Goal: Information Seeking & Learning: Learn about a topic

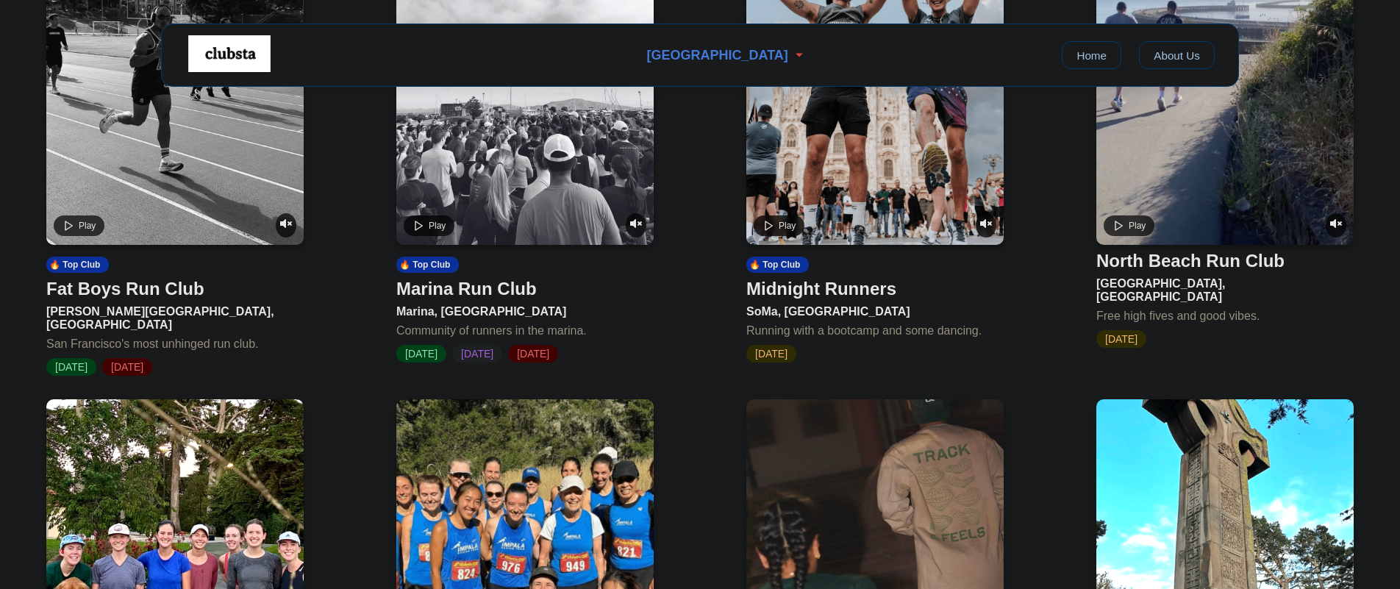
scroll to position [730, 0]
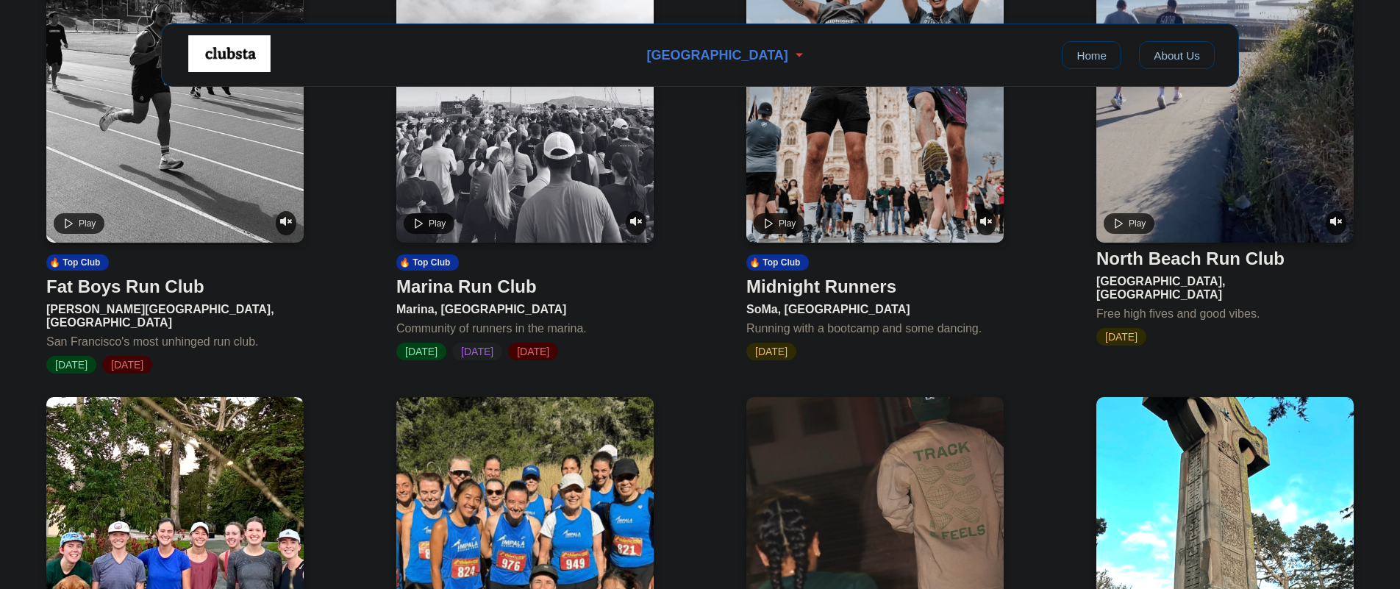
click at [179, 291] on div "Fat Boys Run Club" at bounding box center [125, 286] width 158 height 21
click at [473, 293] on div "Marina Run Club" at bounding box center [466, 286] width 140 height 21
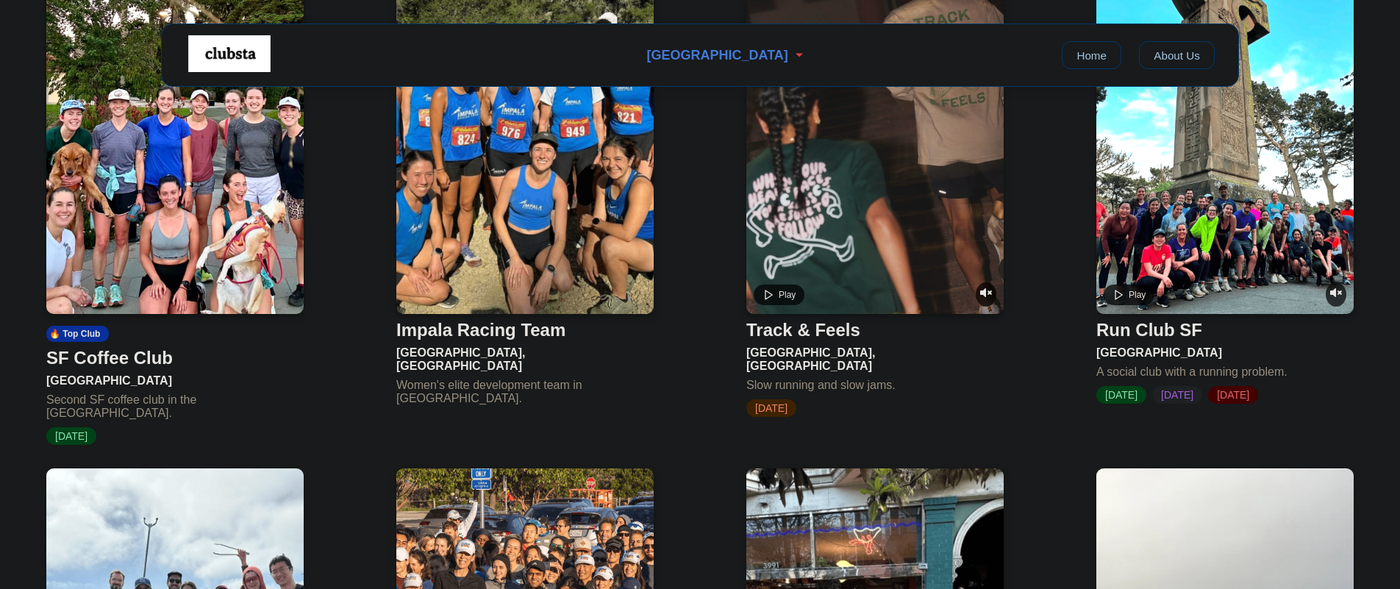
scroll to position [1153, 0]
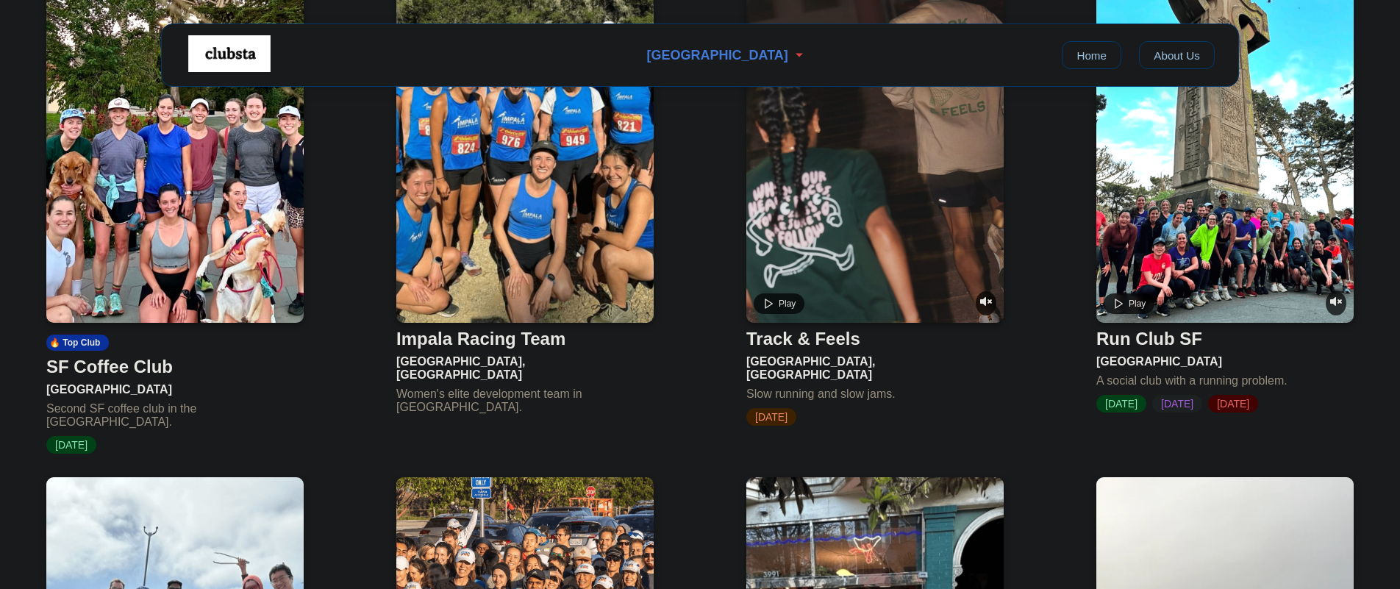
click at [274, 260] on img at bounding box center [174, 148] width 257 height 349
click at [836, 253] on video at bounding box center [874, 148] width 257 height 349
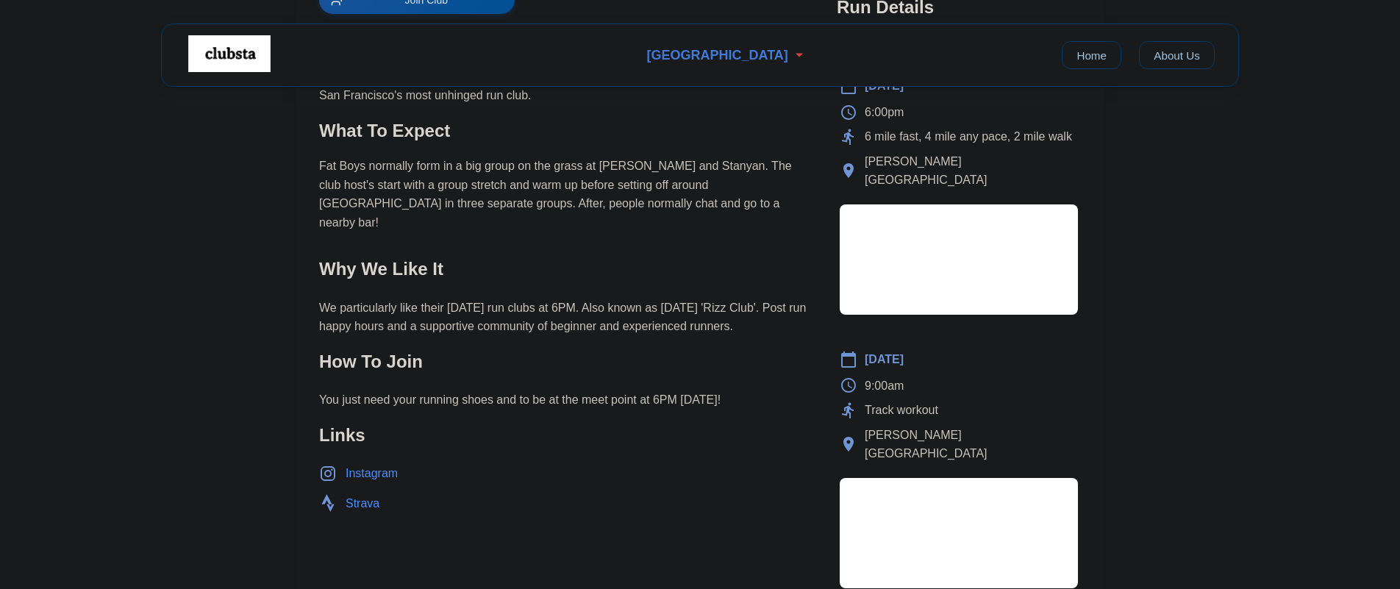
scroll to position [691, 0]
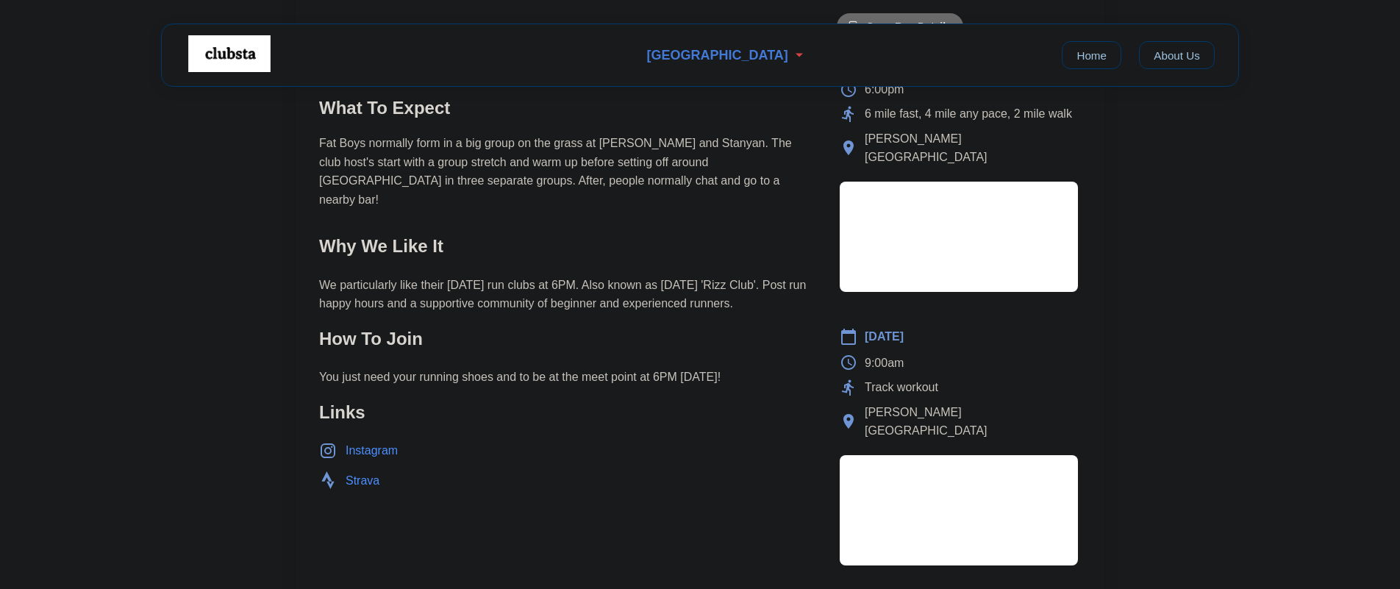
click at [368, 441] on span "Instagram" at bounding box center [372, 450] width 52 height 19
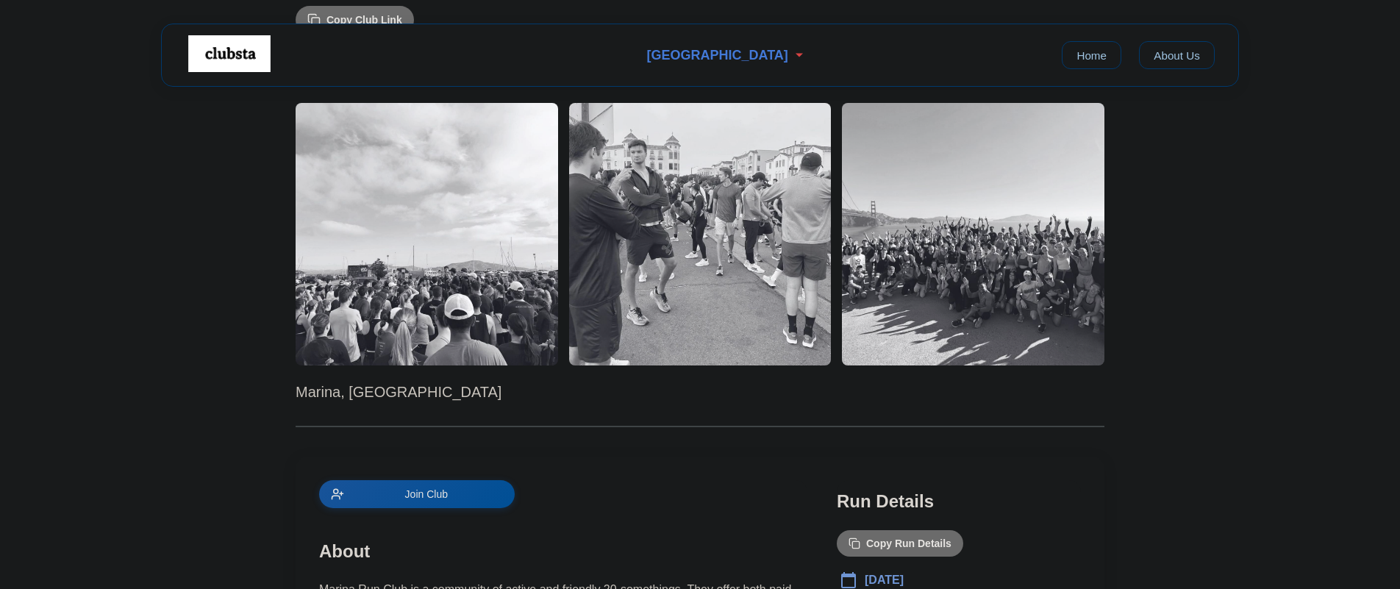
scroll to position [351, 0]
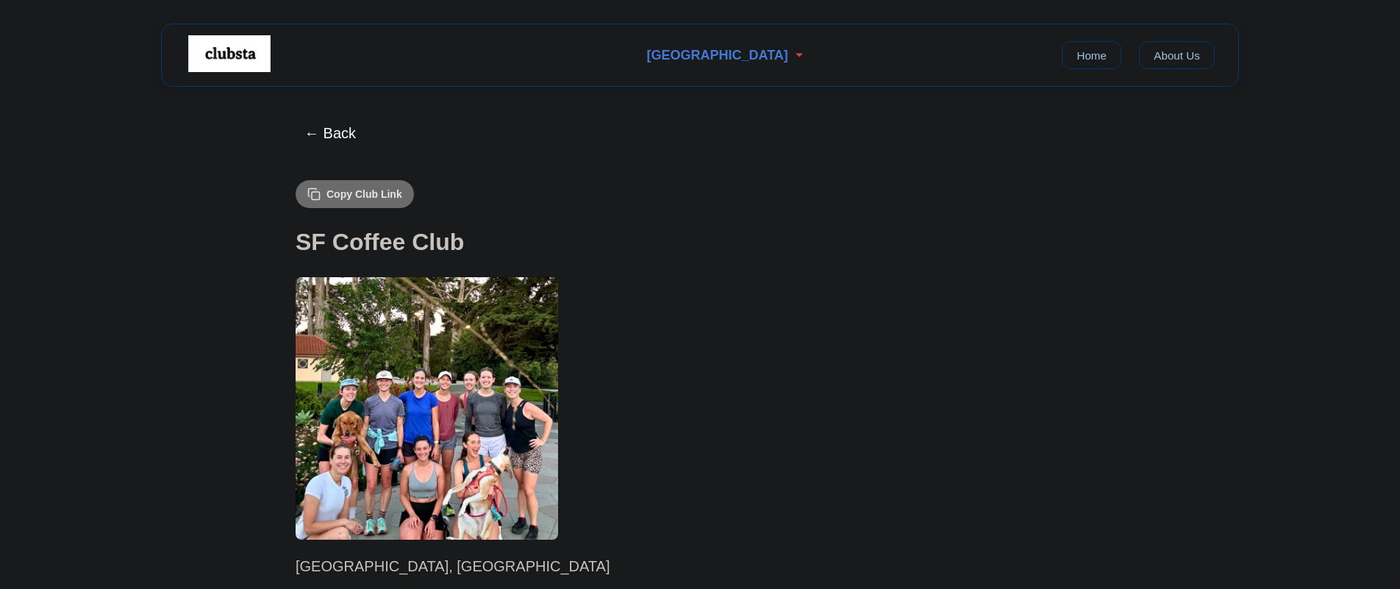
click at [639, 187] on div "← Back Copy Club Link SF Coffee Club Golden Gate Park, San Francisco Join Club …" at bounding box center [700, 548] width 809 height 864
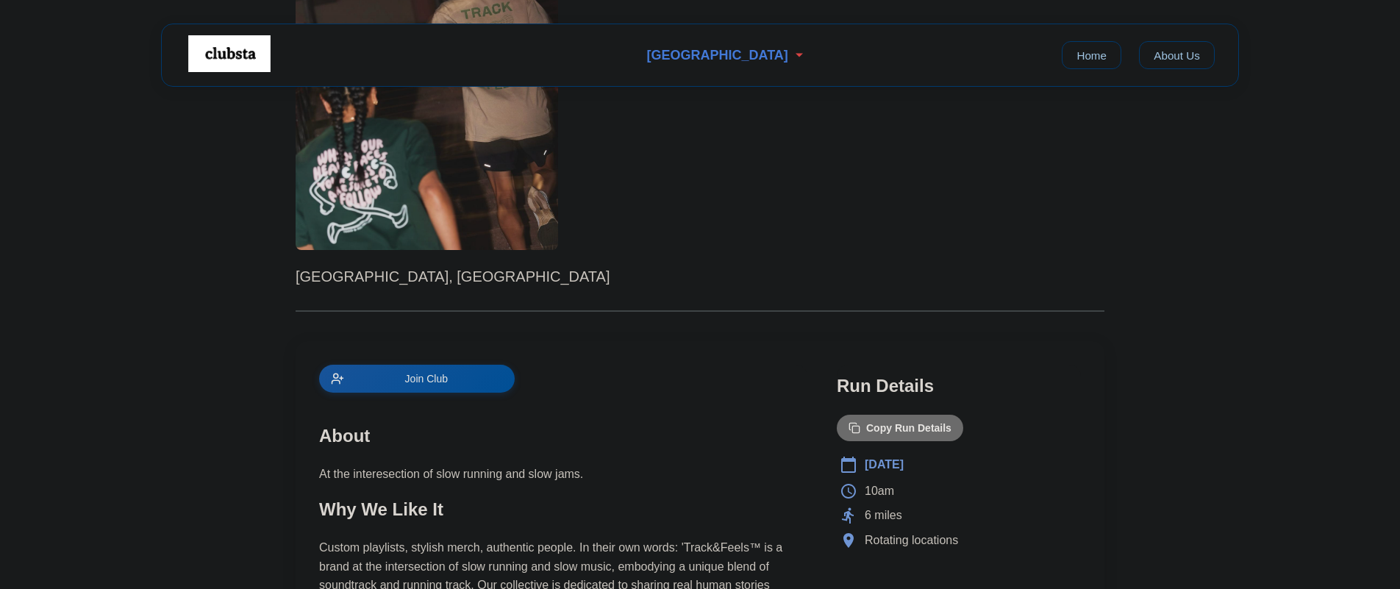
scroll to position [246, 0]
